Goal: Transaction & Acquisition: Purchase product/service

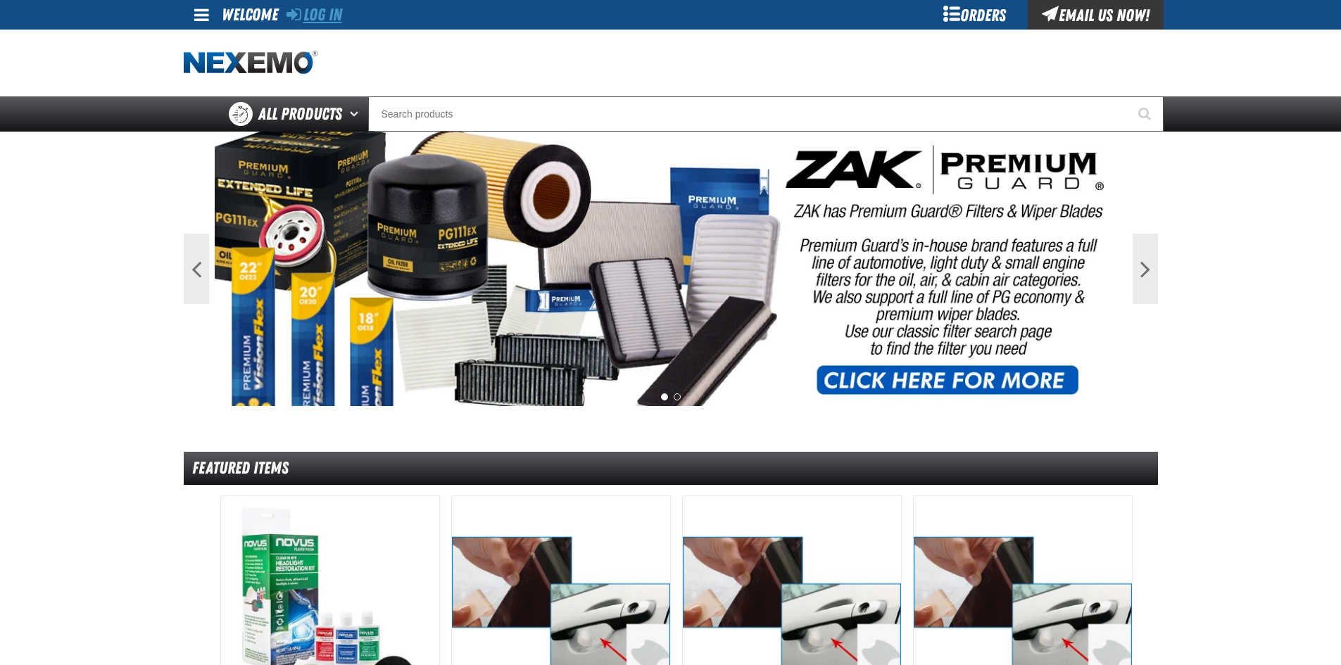
click at [317, 18] on link "Log In" at bounding box center [315, 15] width 56 height 20
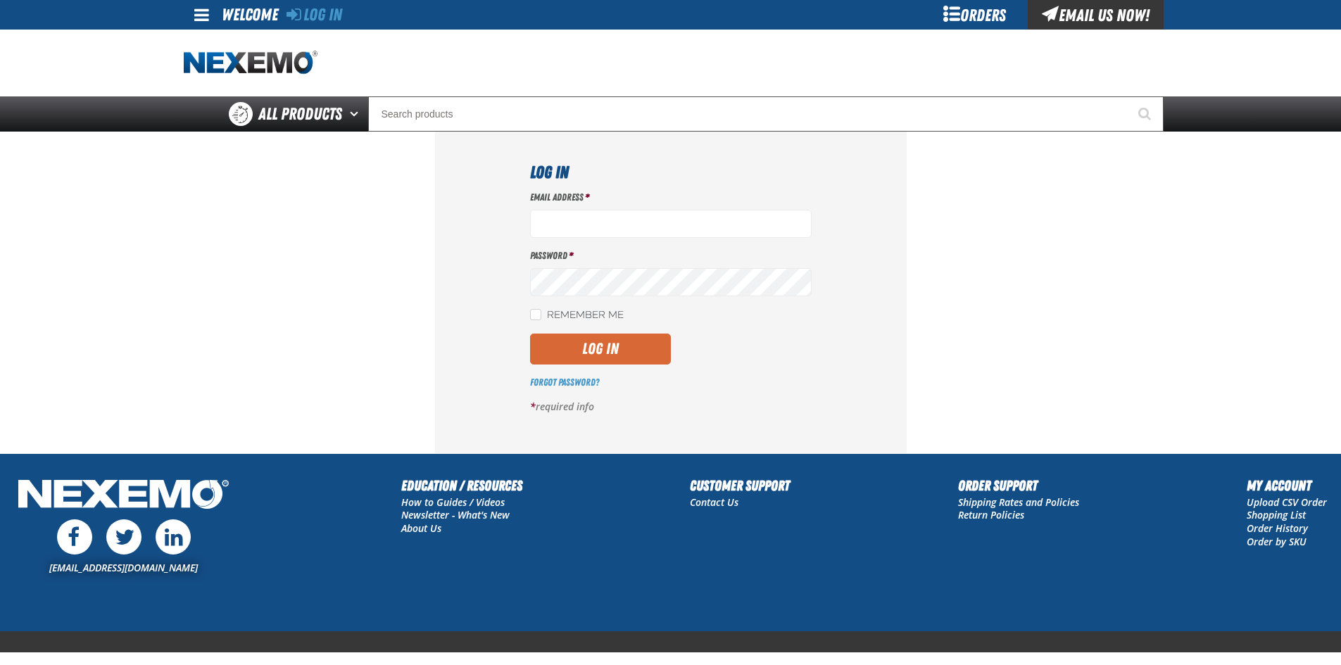
type input "[EMAIL_ADDRESS][DOMAIN_NAME]"
click at [591, 346] on button "Log In" at bounding box center [600, 349] width 141 height 31
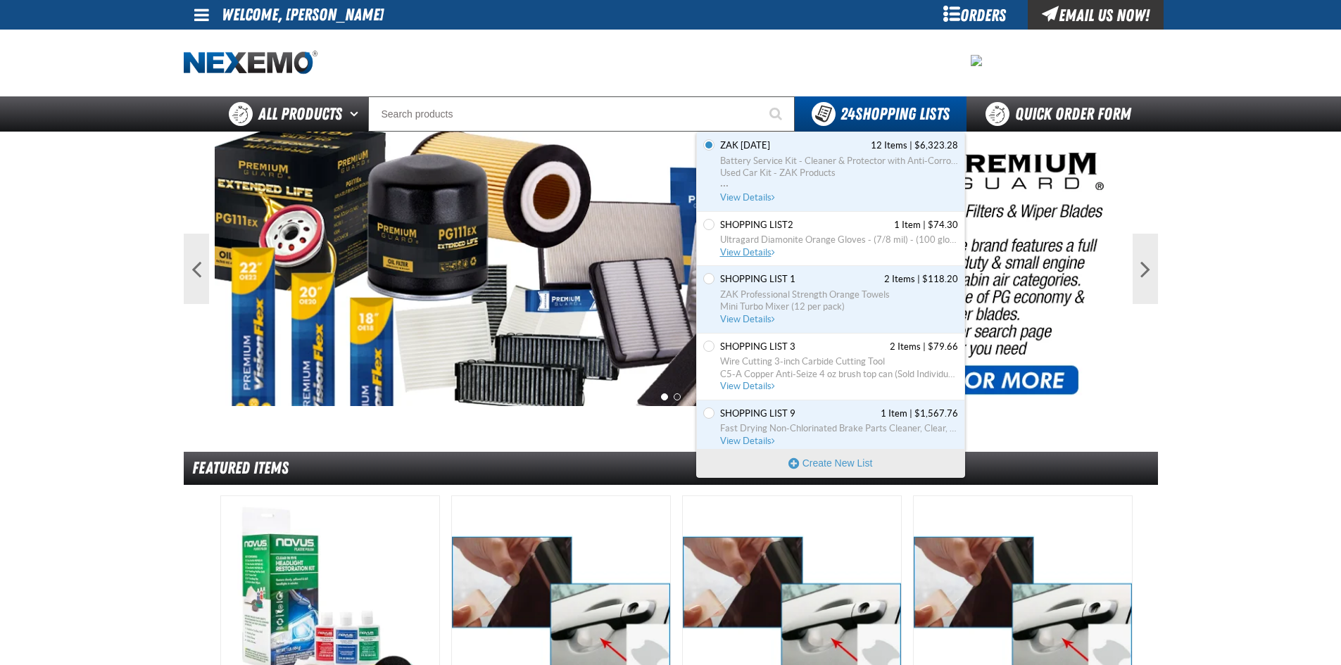
click at [742, 256] on span "View Details" at bounding box center [748, 252] width 57 height 11
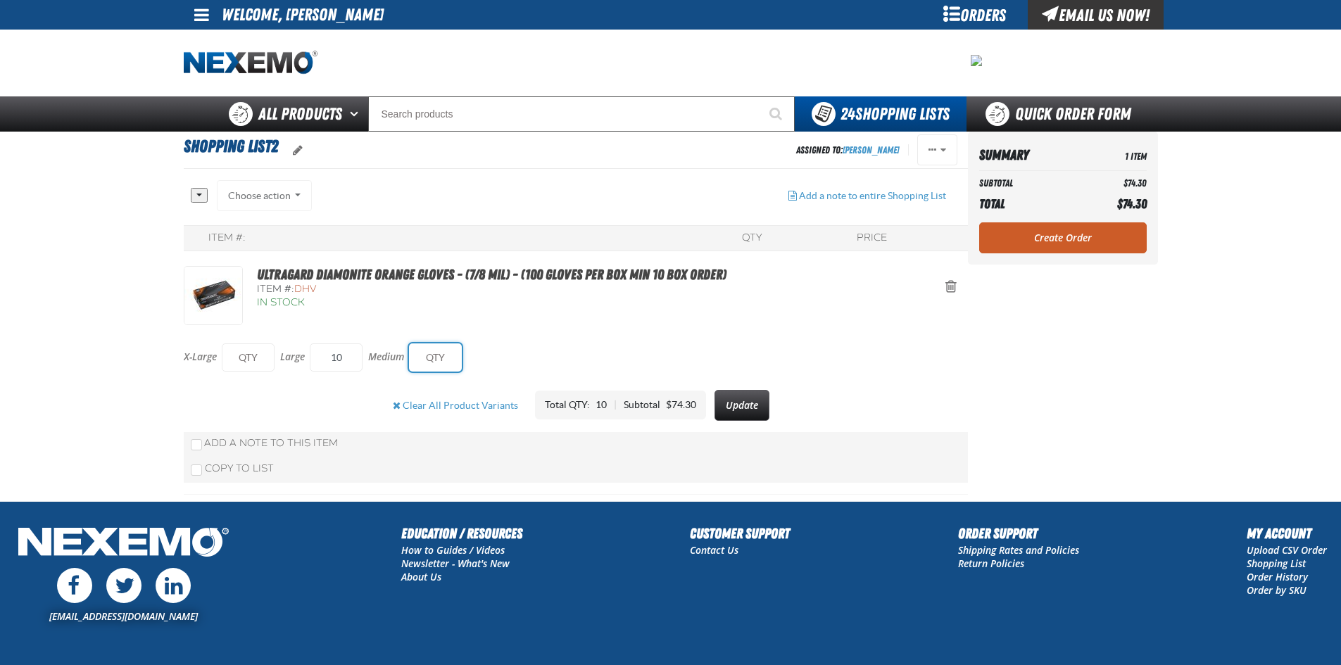
click at [438, 358] on input "text" at bounding box center [435, 358] width 53 height 28
type input "10"
click at [248, 361] on input "text" at bounding box center [248, 358] width 53 height 28
type input "10"
click at [730, 396] on button "Update" at bounding box center [744, 405] width 55 height 31
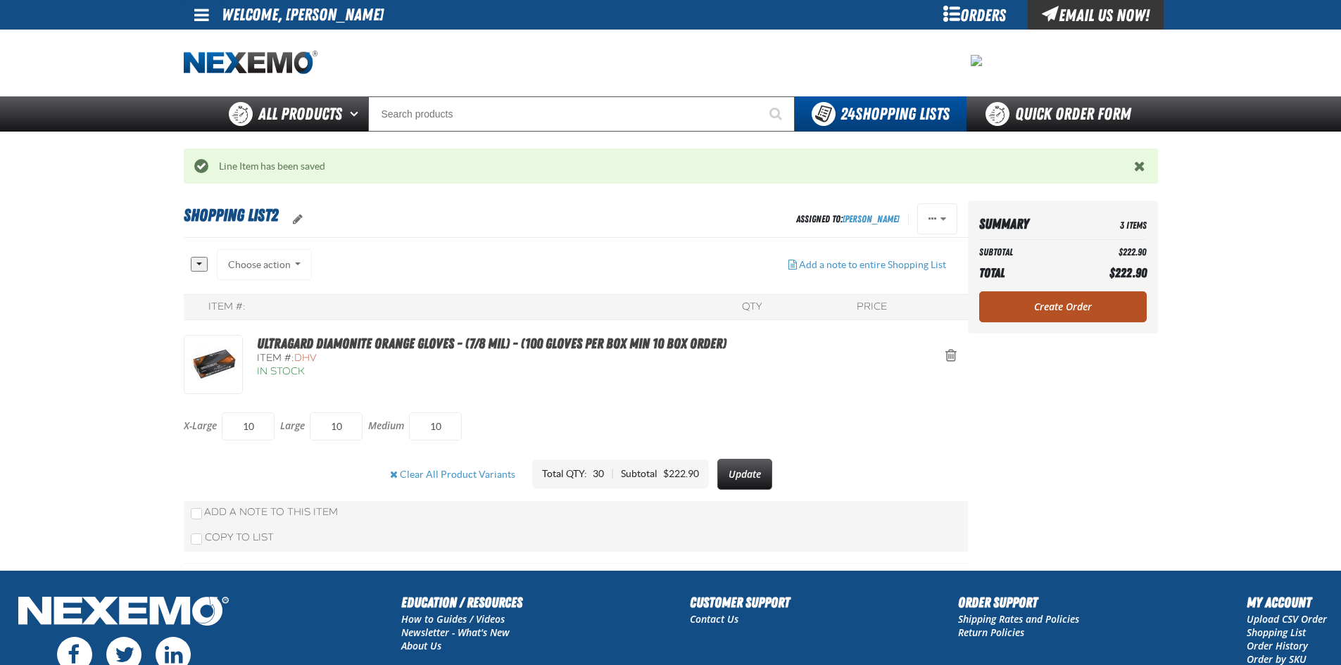
click at [1050, 306] on link "Create Order" at bounding box center [1063, 306] width 168 height 31
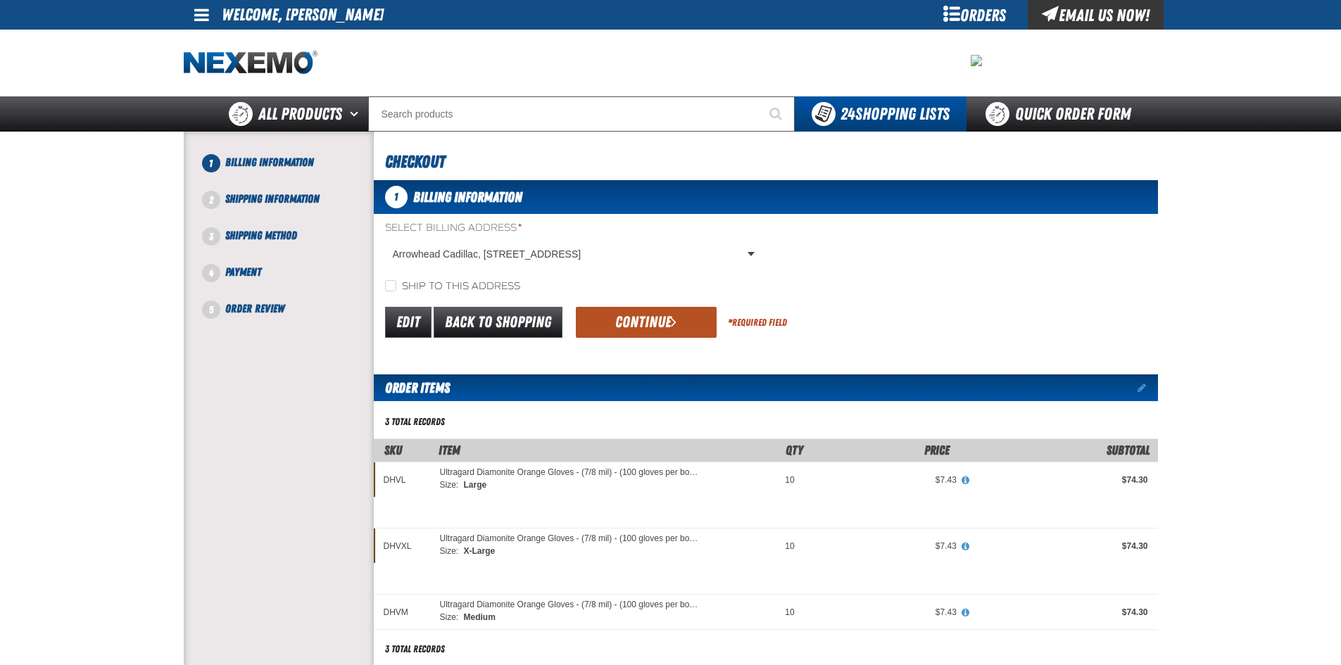
click at [648, 322] on button "Continue" at bounding box center [646, 322] width 141 height 31
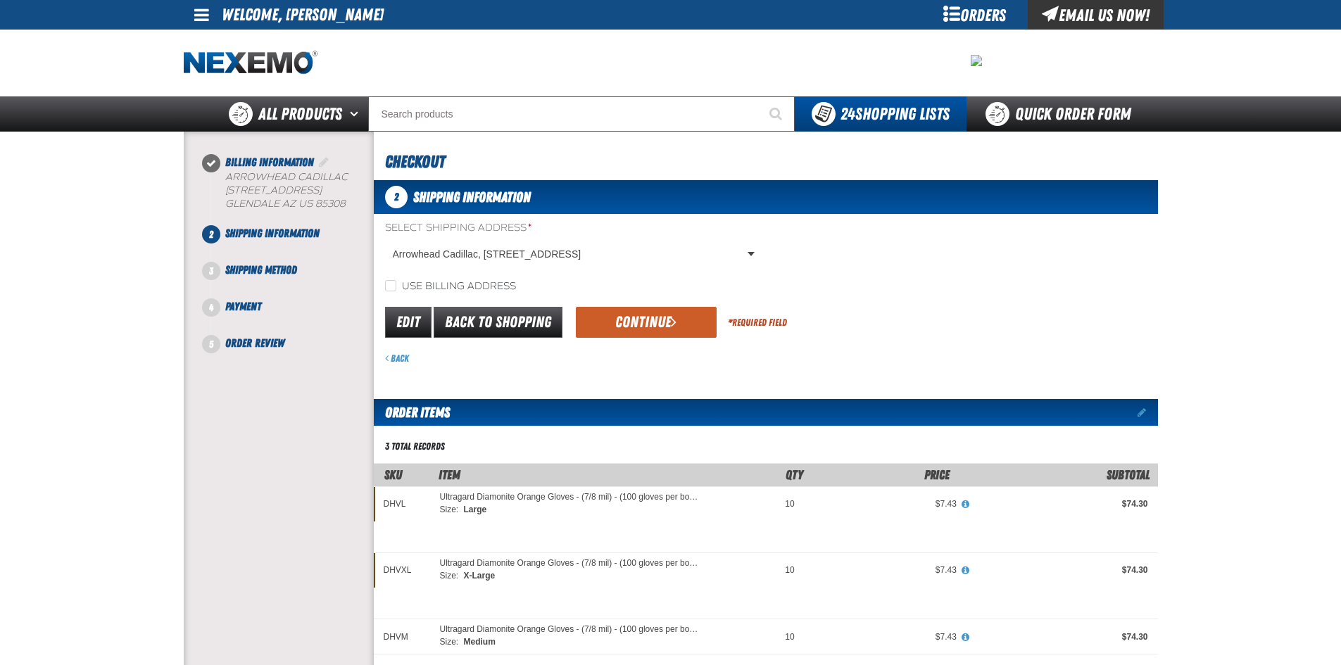
click at [648, 322] on button "Continue" at bounding box center [646, 322] width 141 height 31
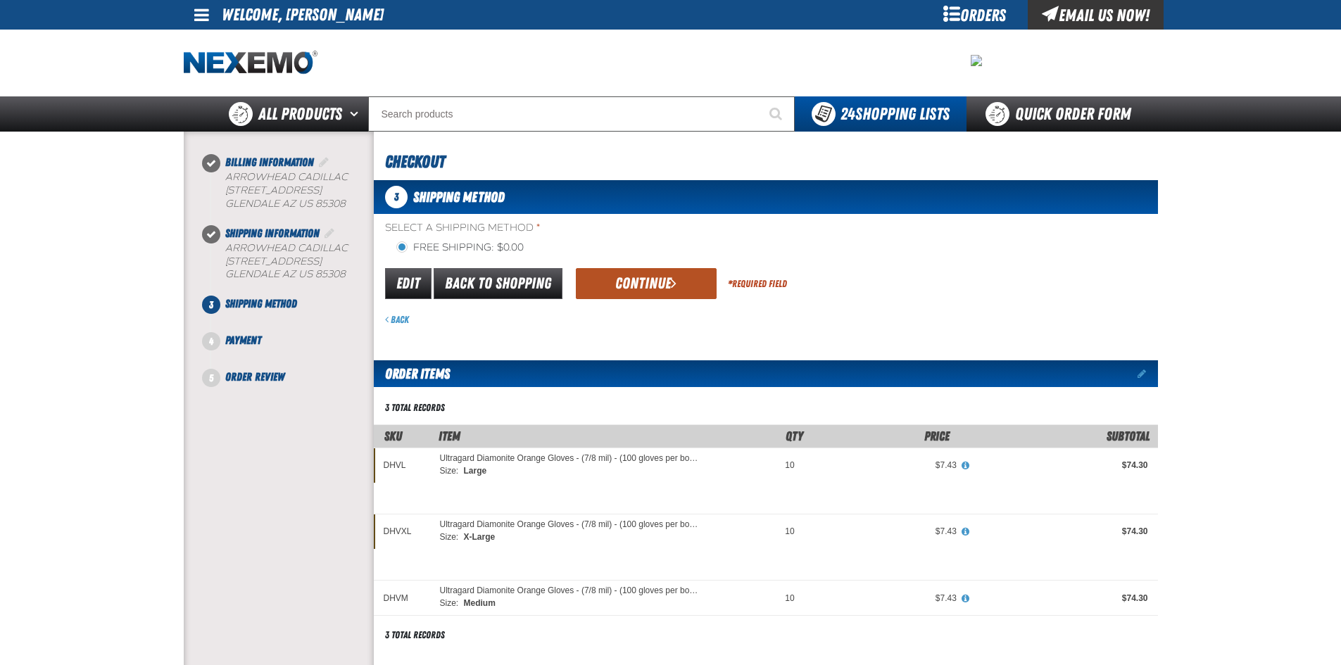
click at [649, 284] on button "Continue" at bounding box center [646, 283] width 141 height 31
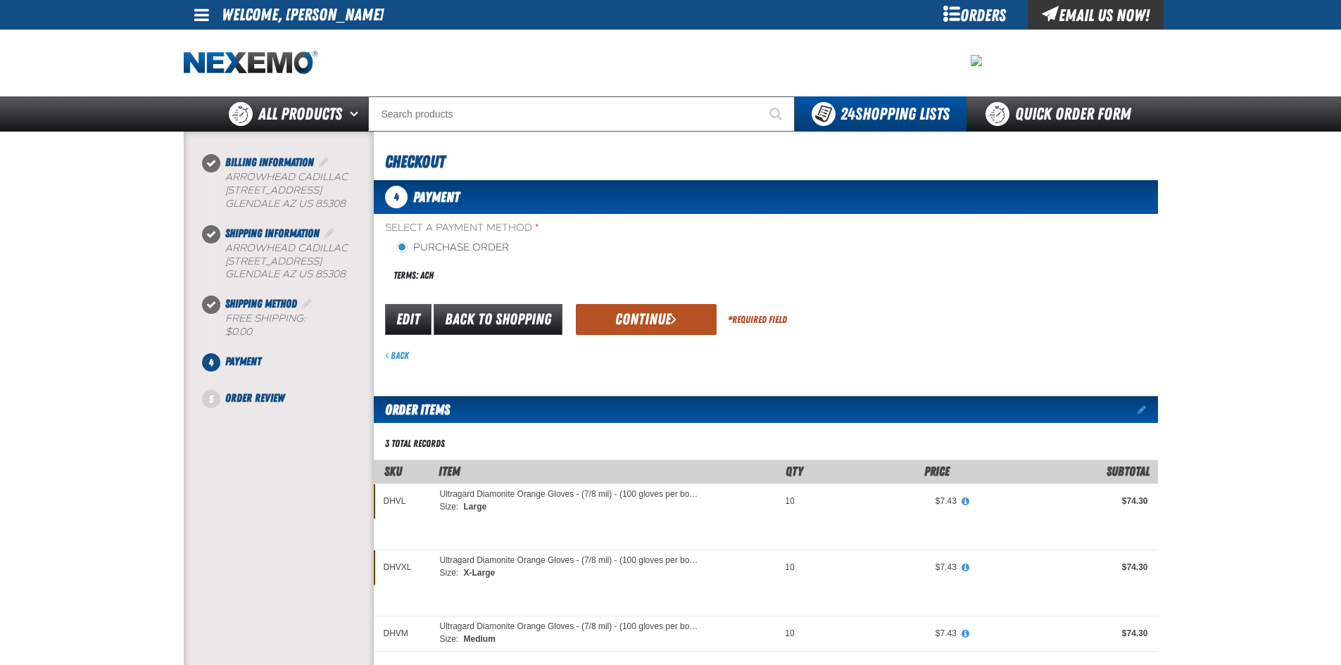
click at [648, 311] on button "Continue" at bounding box center [646, 319] width 141 height 31
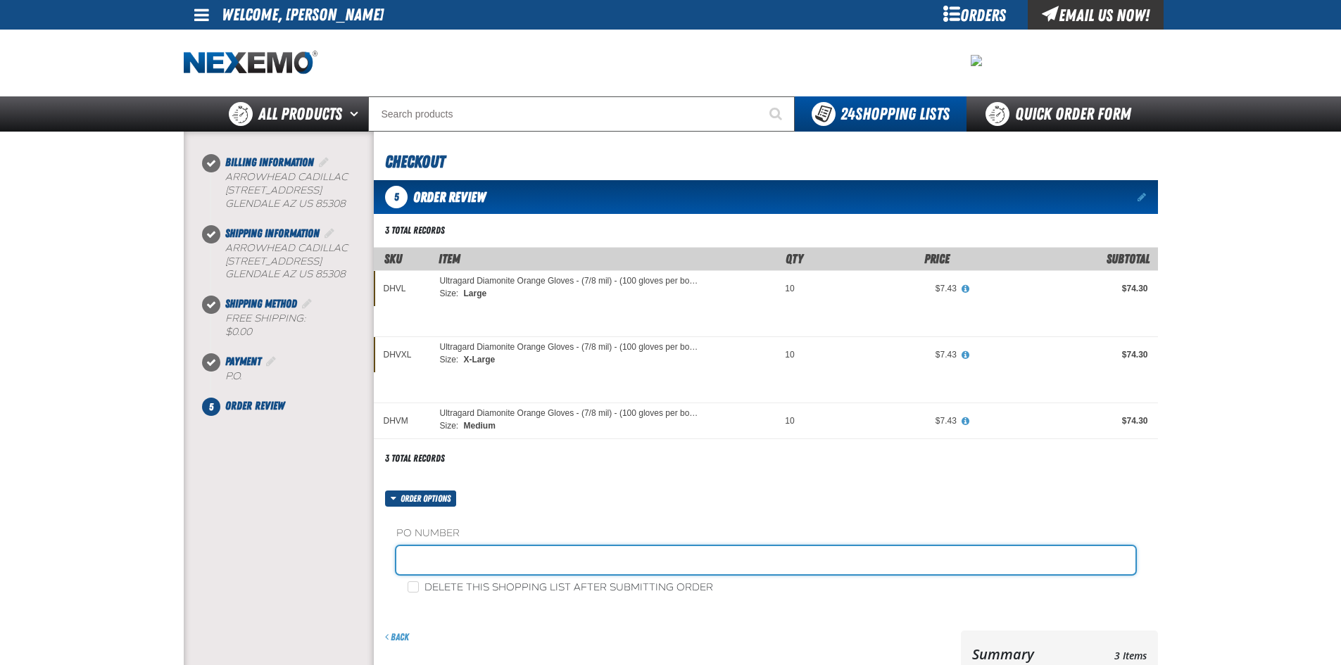
click at [460, 569] on input "text" at bounding box center [765, 560] width 739 height 28
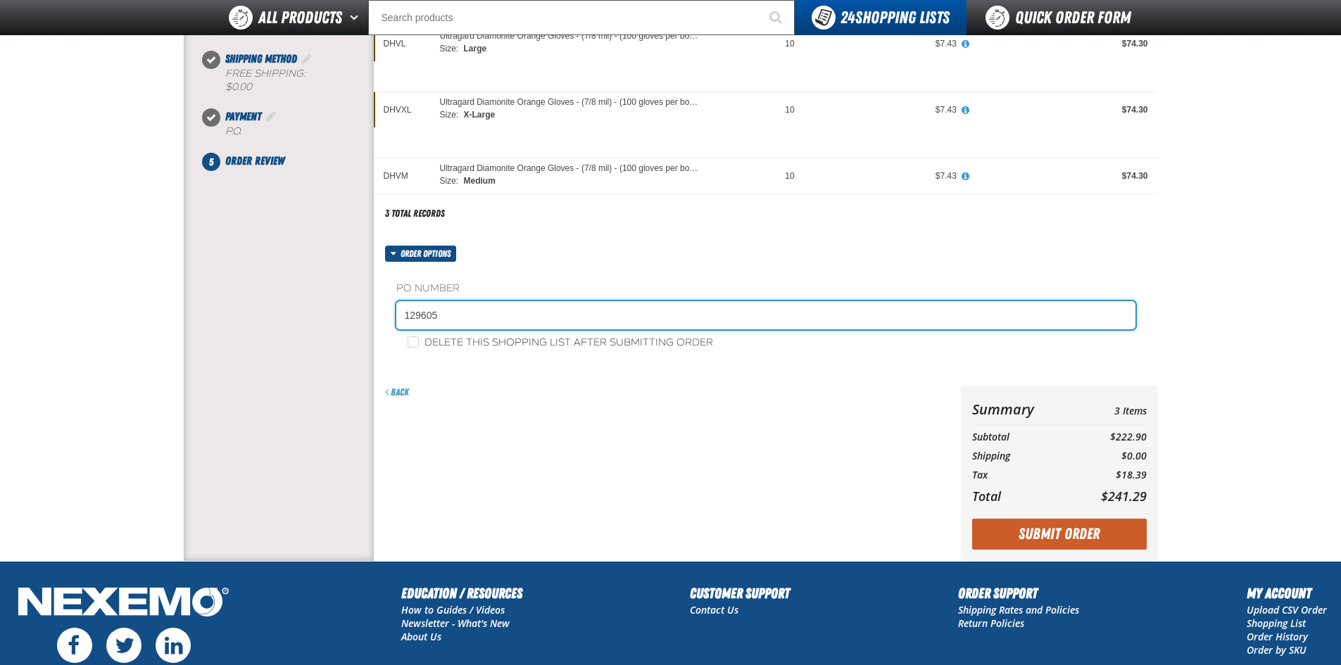
scroll to position [211, 0]
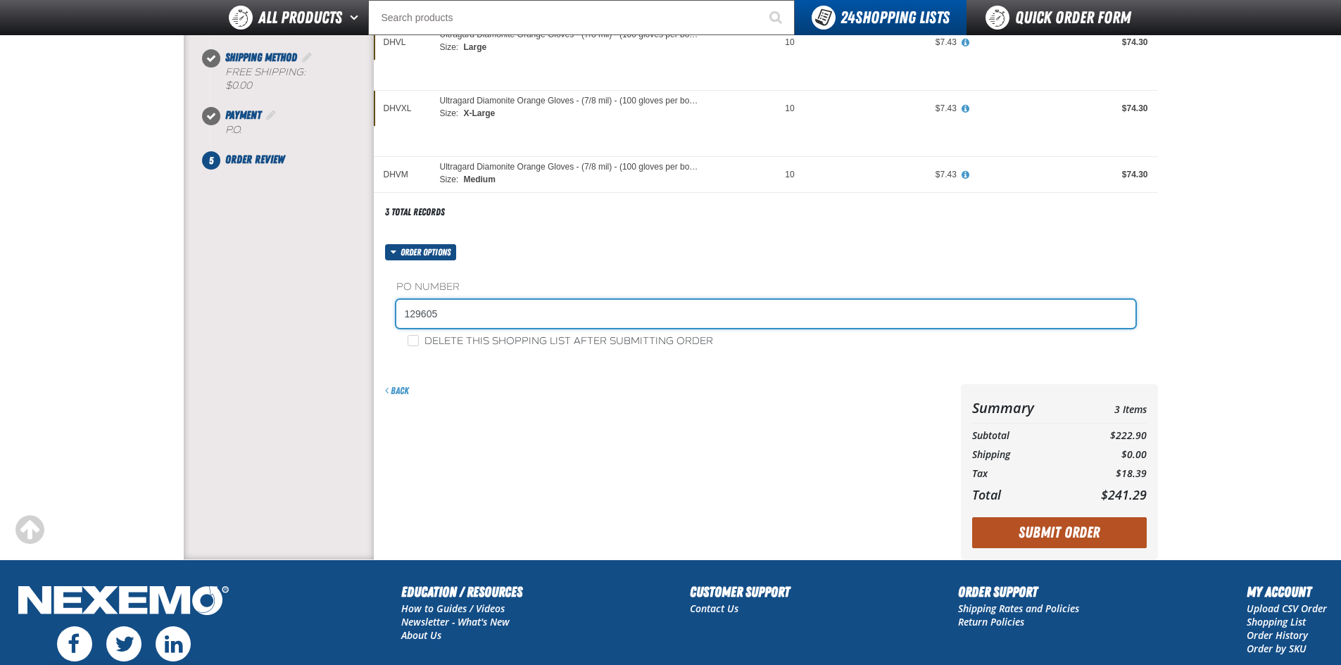
type input "129605"
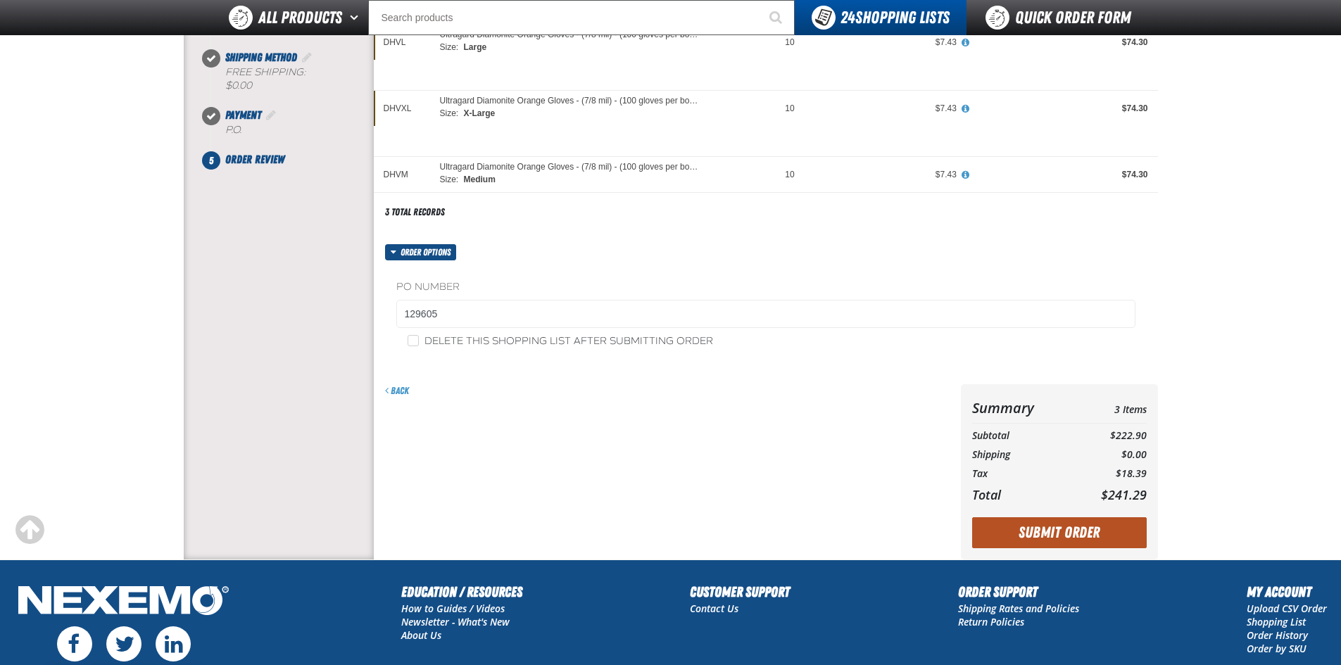
click at [1074, 530] on button "Submit Order" at bounding box center [1059, 532] width 175 height 31
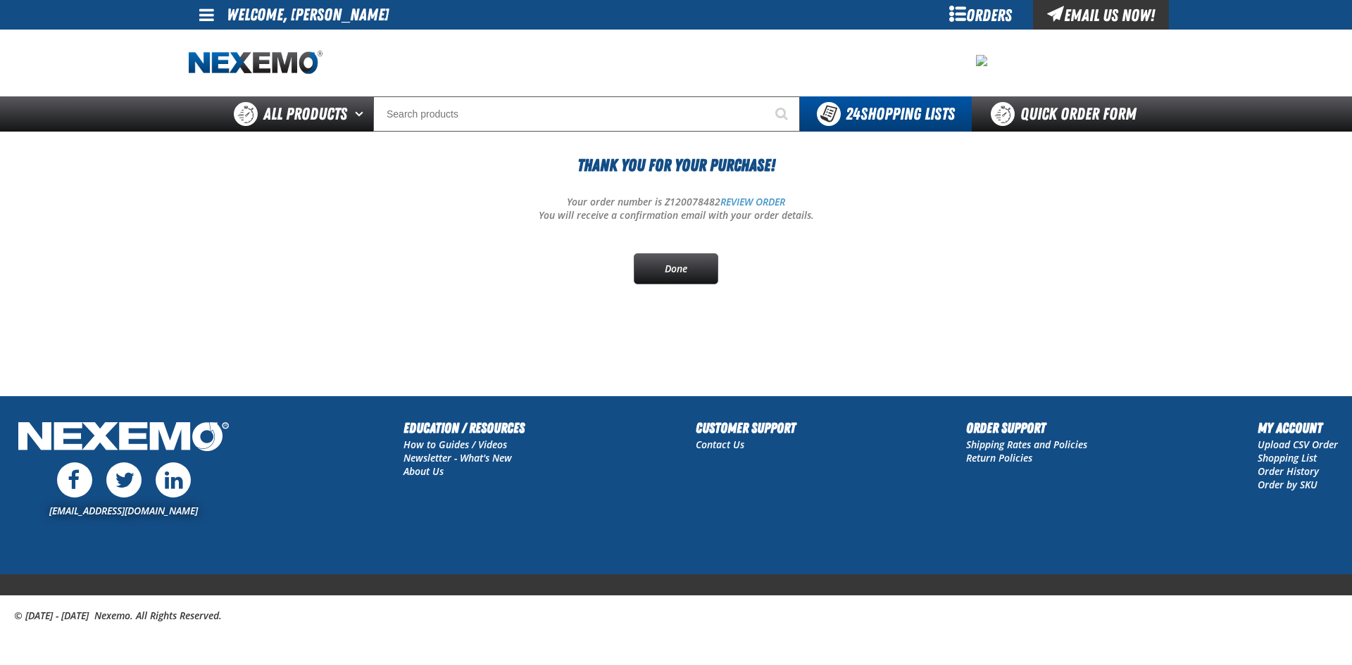
click at [199, 20] on link at bounding box center [208, 15] width 38 height 30
click at [225, 65] on link "Sign Out Sign Out" at bounding box center [219, 68] width 48 height 13
